Goal: Check status: Check status

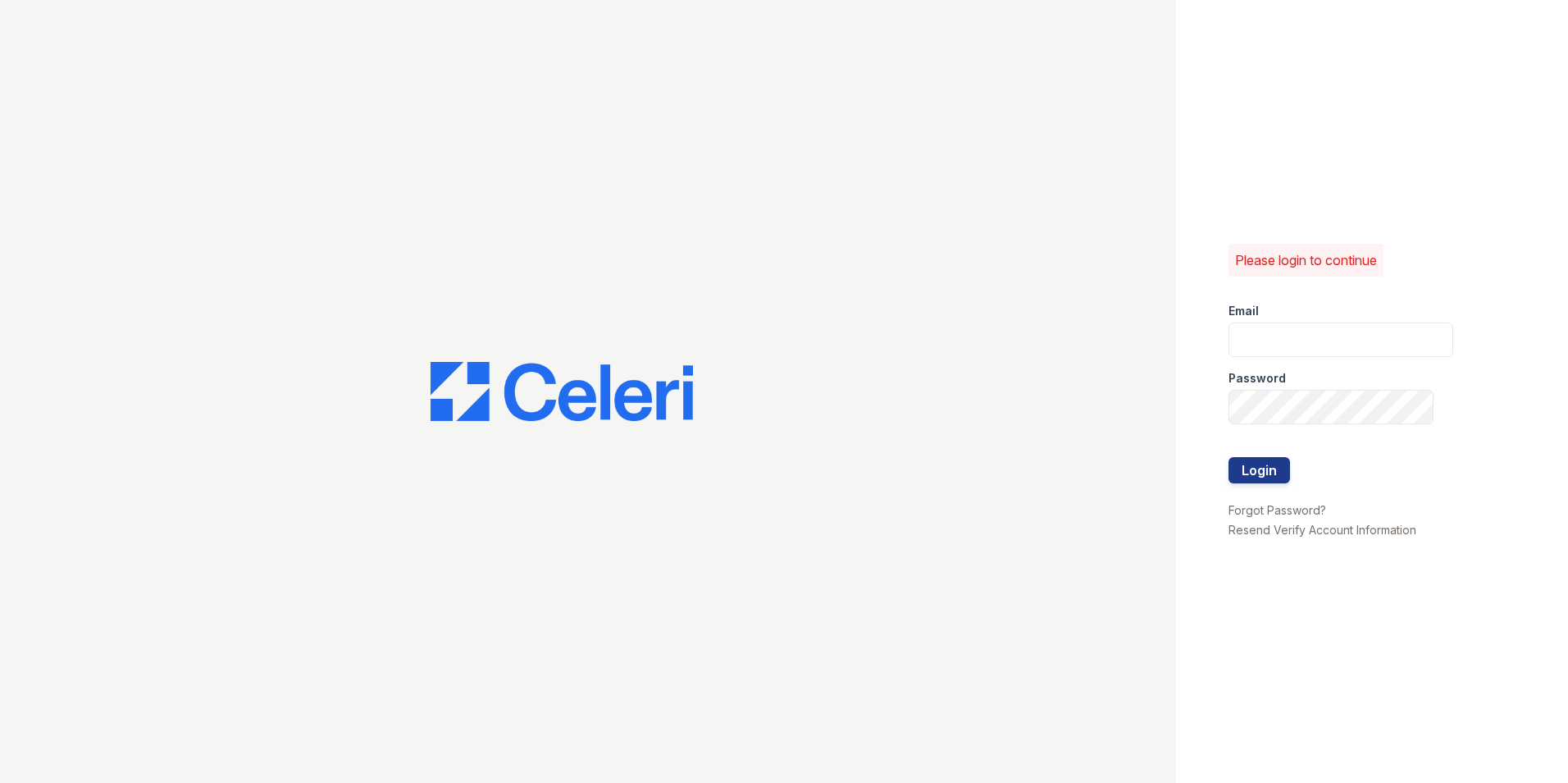
click at [1251, 320] on div "Email" at bounding box center [1341, 306] width 225 height 32
click at [1251, 330] on input "email" at bounding box center [1341, 340] width 225 height 34
type input "mimi@jaygroupny.com"
click at [1229, 457] on button "Login" at bounding box center [1259, 470] width 62 height 27
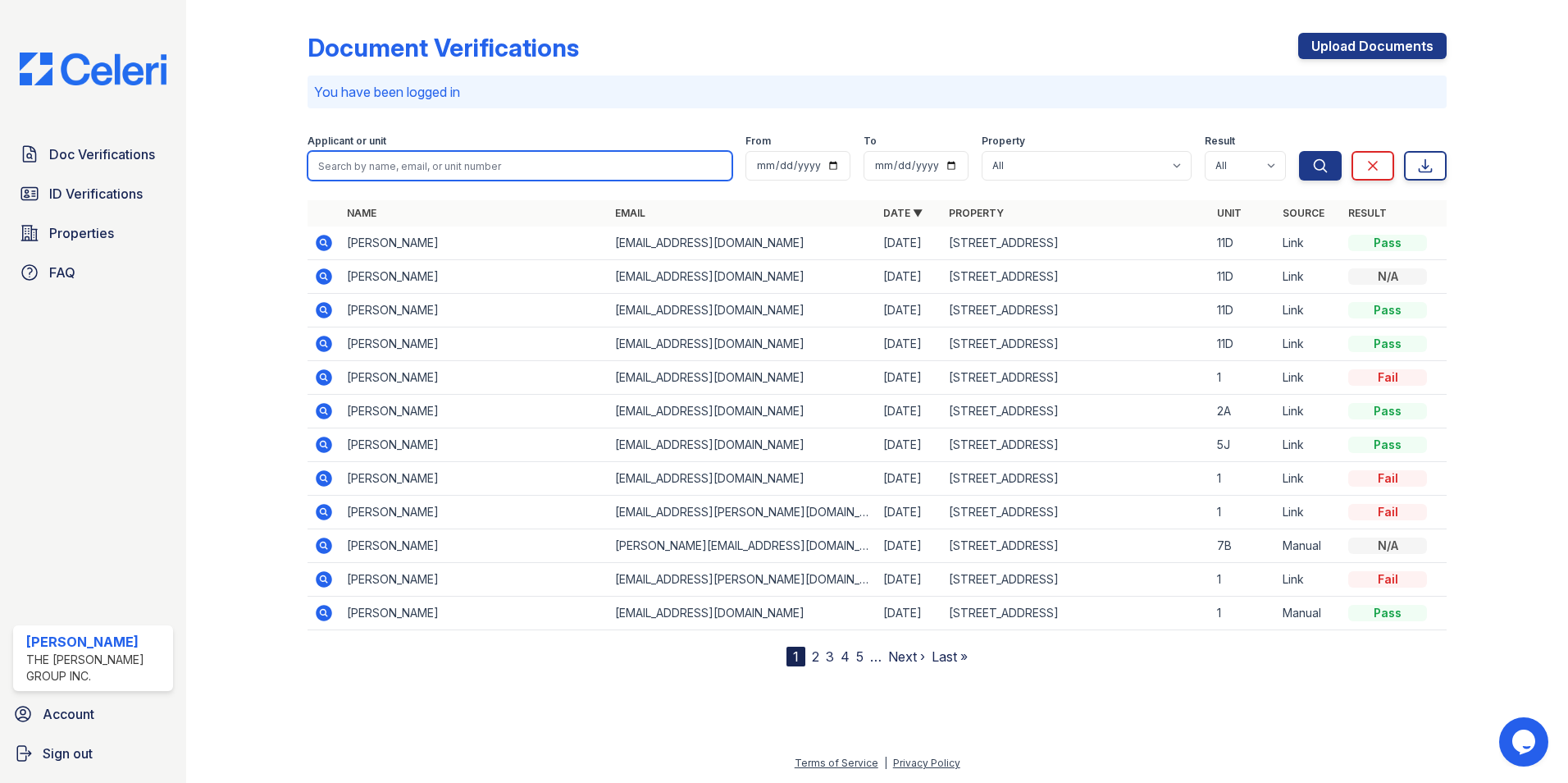
click at [377, 161] on input "search" at bounding box center [520, 165] width 425 height 30
type input "7"
